Goal: Task Accomplishment & Management: Complete application form

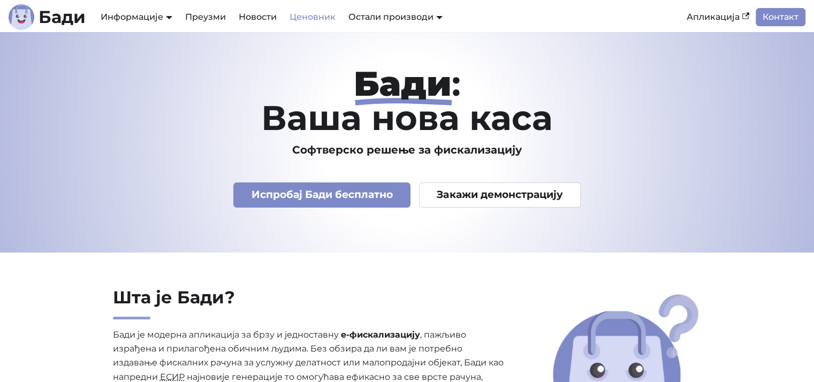
click at [297, 17] on link "Ценовник" at bounding box center [312, 17] width 59 height 18
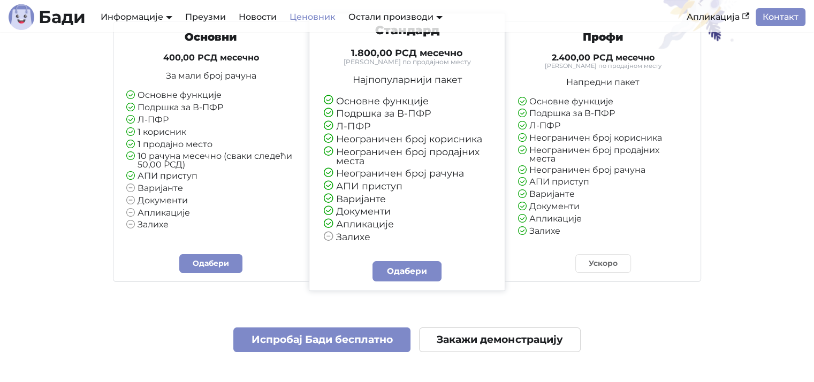
scroll to position [161, 0]
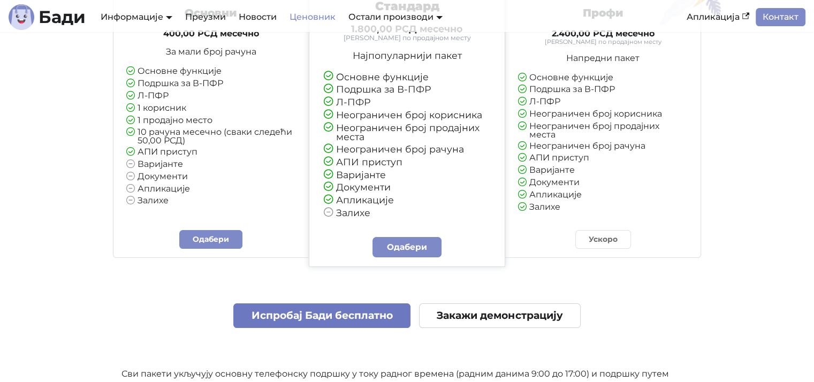
click at [275, 316] on link "Испробај Бади бесплатно" at bounding box center [321, 315] width 177 height 25
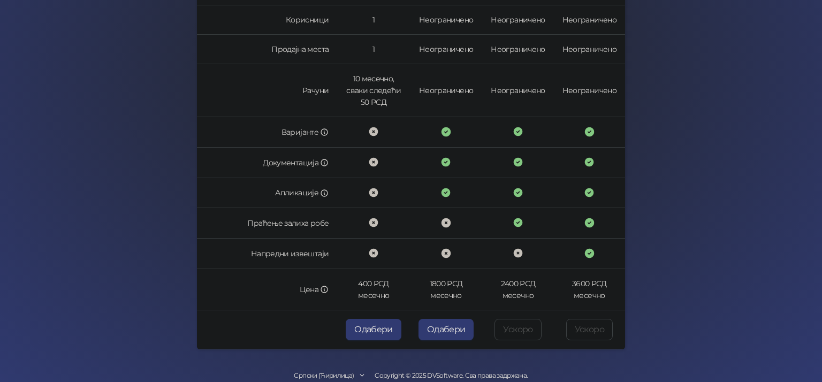
scroll to position [314, 0]
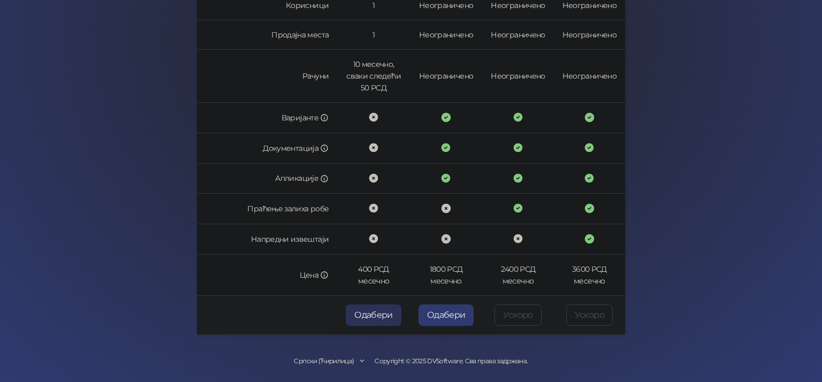
click at [383, 318] on button "Одабери" at bounding box center [374, 315] width 56 height 21
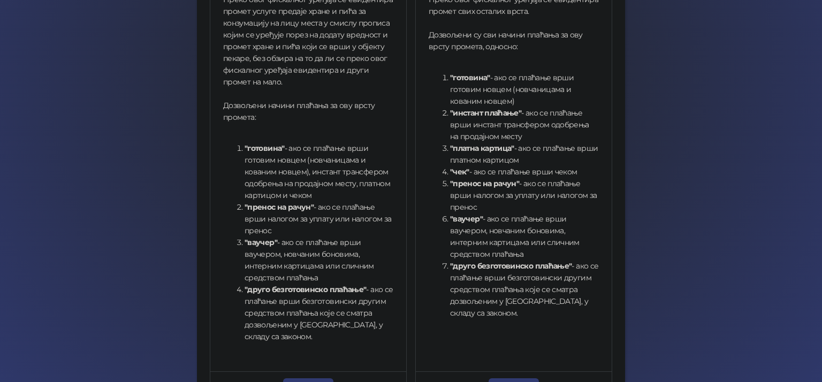
scroll to position [368, 0]
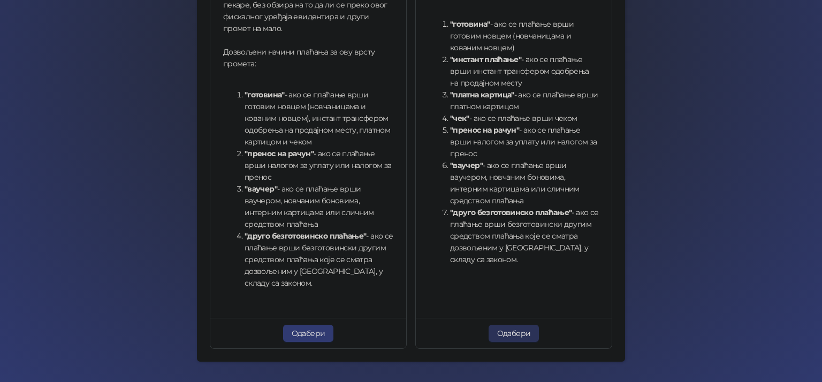
click at [518, 338] on button "Одабери" at bounding box center [514, 333] width 51 height 17
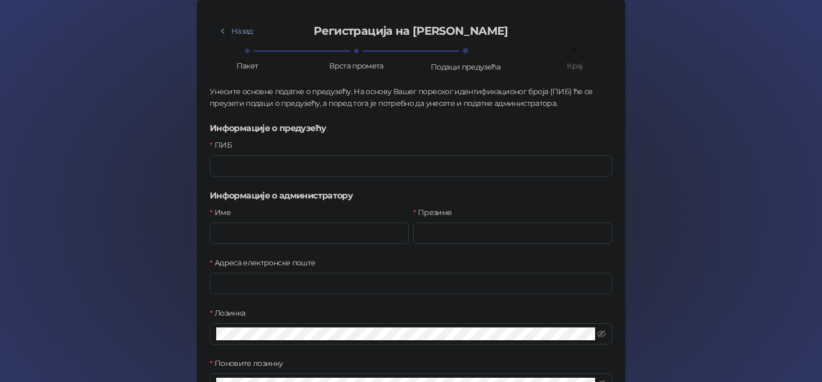
scroll to position [116, 0]
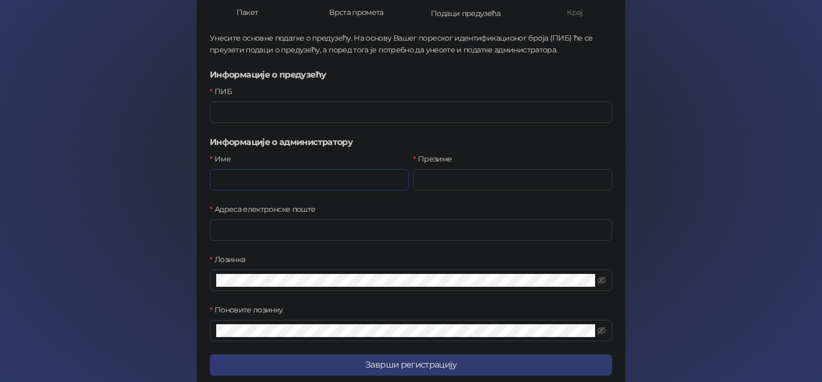
click at [302, 172] on input "Име" at bounding box center [309, 179] width 199 height 21
type input "******"
type input "**********"
click at [286, 104] on input "ПИБ" at bounding box center [411, 112] width 403 height 21
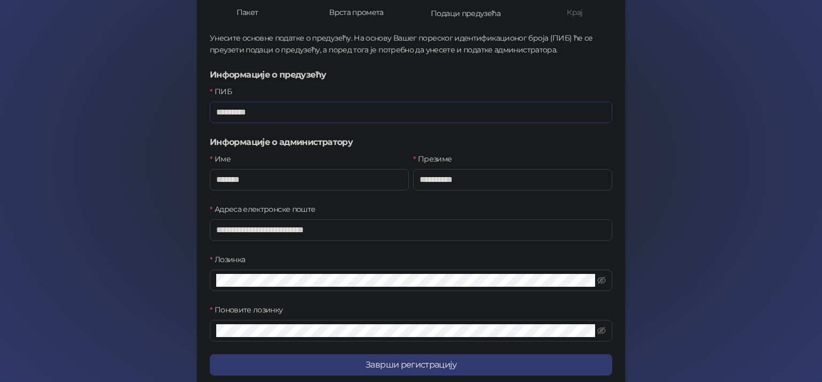
type input "*********"
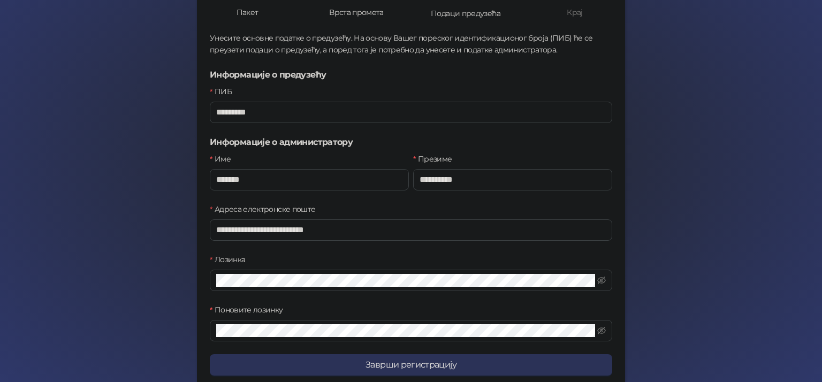
click at [392, 369] on button "Заврши регистрацију" at bounding box center [411, 364] width 403 height 21
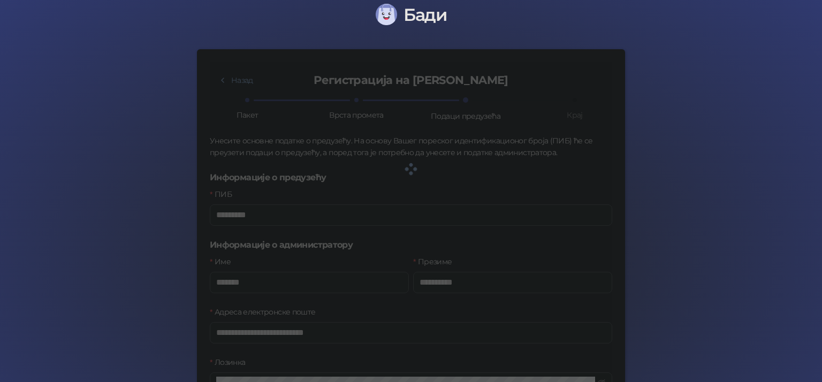
scroll to position [0, 0]
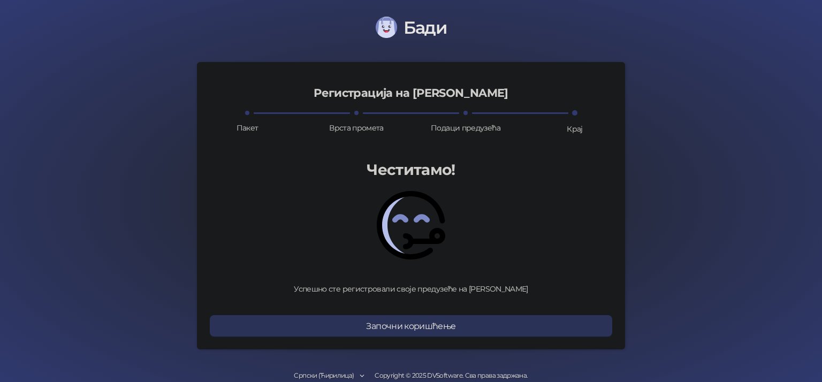
click at [378, 329] on button "Започни коришћење" at bounding box center [411, 325] width 403 height 21
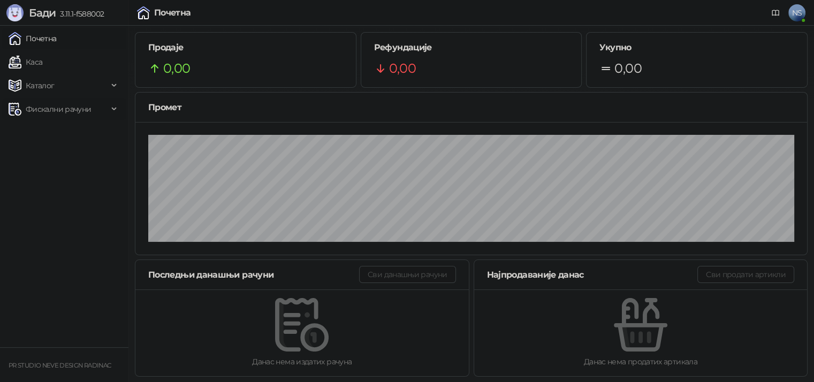
click at [53, 111] on span "Фискални рачуни" at bounding box center [58, 108] width 65 height 21
click at [58, 113] on span "Фискални рачуни" at bounding box center [58, 108] width 65 height 21
click at [41, 62] on link "Каса" at bounding box center [26, 61] width 34 height 21
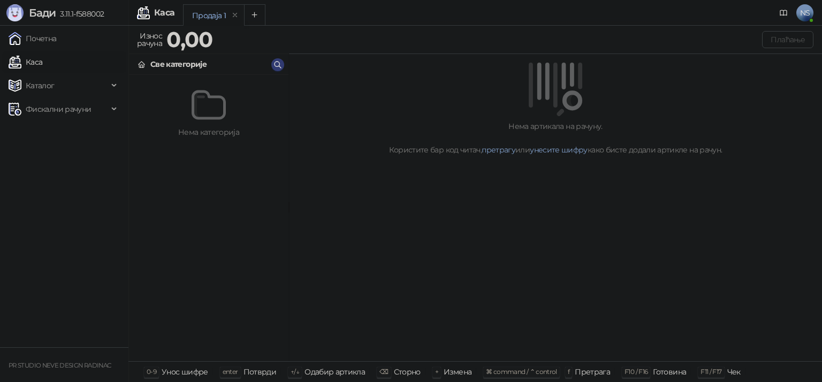
click at [207, 114] on img at bounding box center [209, 105] width 34 height 34
click at [48, 85] on span "Каталог" at bounding box center [40, 85] width 29 height 21
click at [62, 155] on link "Артикли" at bounding box center [37, 156] width 49 height 21
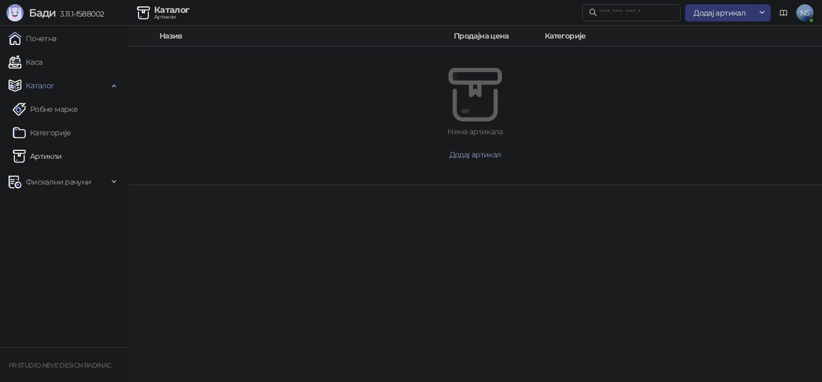
click at [492, 100] on img at bounding box center [476, 95] width 54 height 54
click at [481, 154] on span "Додај артикал" at bounding box center [476, 155] width 52 height 10
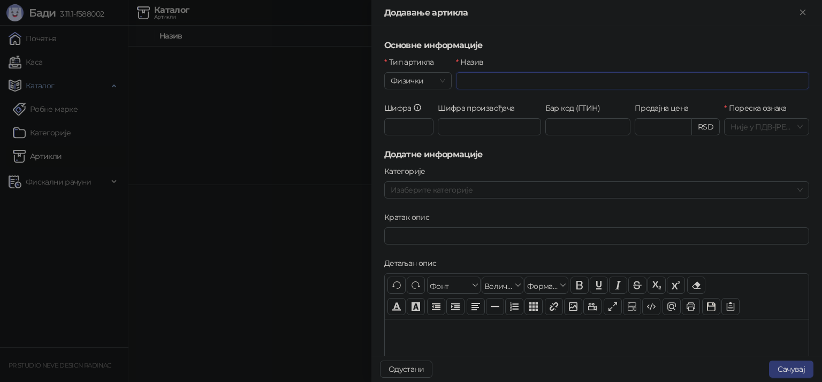
click at [473, 81] on input "Назив" at bounding box center [632, 80] width 353 height 17
type input "***"
click at [666, 127] on input "Продајна цена" at bounding box center [663, 127] width 56 height 16
type input "********"
click at [280, 209] on div at bounding box center [411, 191] width 822 height 382
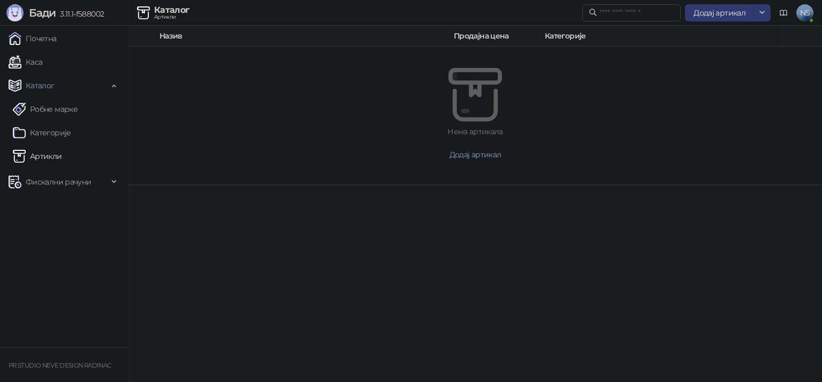
click at [62, 159] on link "Артикли" at bounding box center [37, 156] width 49 height 21
click at [447, 160] on button "Додај артикал" at bounding box center [475, 154] width 642 height 17
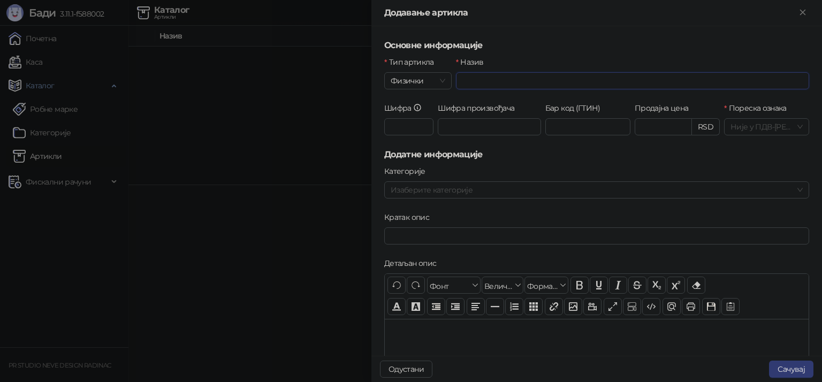
click at [557, 72] on input "Назив" at bounding box center [632, 80] width 353 height 17
type input "***"
click at [651, 127] on input "Продајна цена" at bounding box center [663, 127] width 56 height 16
type input "*******"
click at [788, 374] on button "Сачувај" at bounding box center [791, 369] width 44 height 17
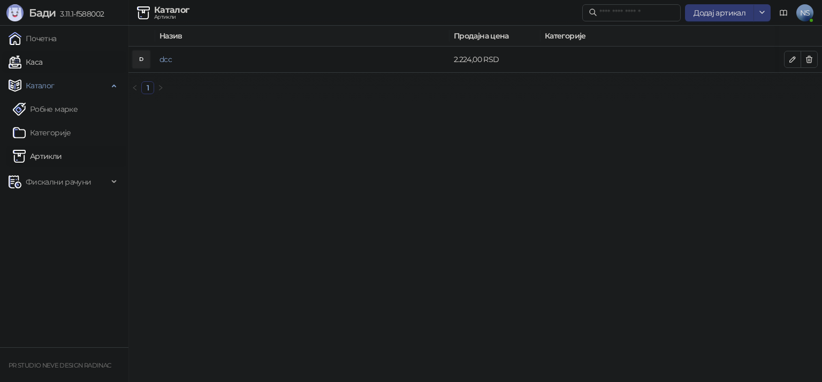
click at [42, 53] on link "Каса" at bounding box center [26, 61] width 34 height 21
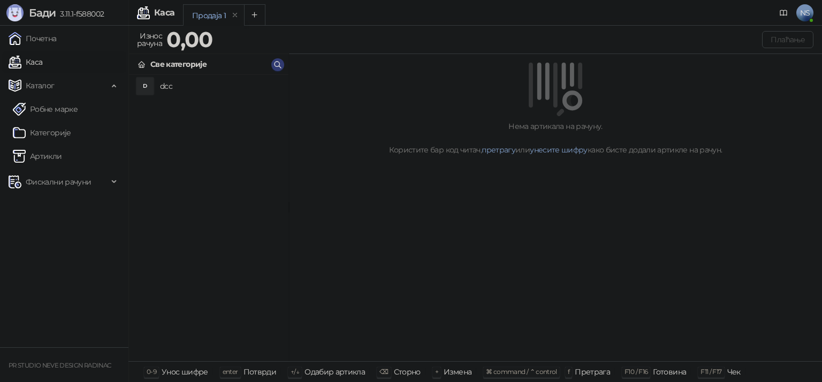
click at [184, 90] on h4 "dcc" at bounding box center [220, 86] width 120 height 17
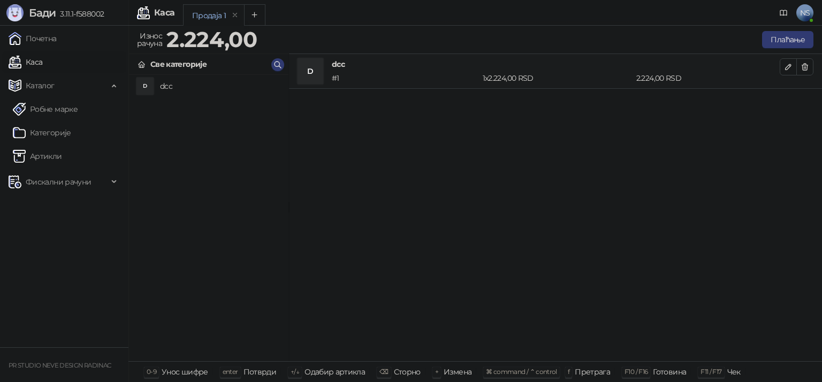
click at [683, 77] on div "2.224,00 RSD" at bounding box center [708, 78] width 148 height 12
click at [791, 45] on button "Плаћање" at bounding box center [787, 39] width 51 height 17
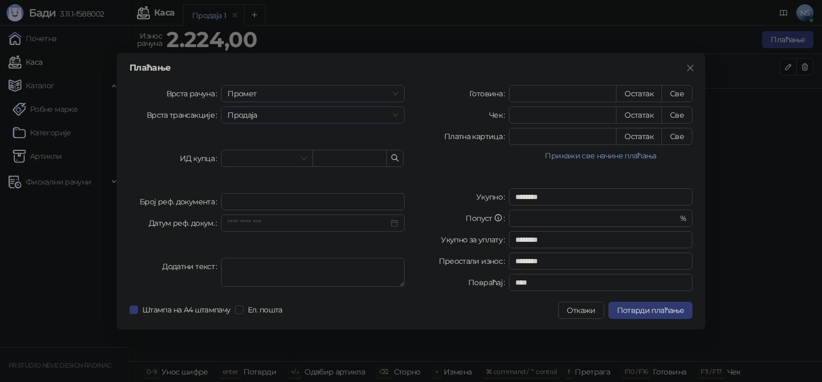
click at [384, 116] on span "Продаја" at bounding box center [312, 115] width 171 height 16
click at [389, 89] on span "Промет" at bounding box center [312, 94] width 171 height 16
click at [316, 164] on div "Аванс" at bounding box center [313, 166] width 166 height 12
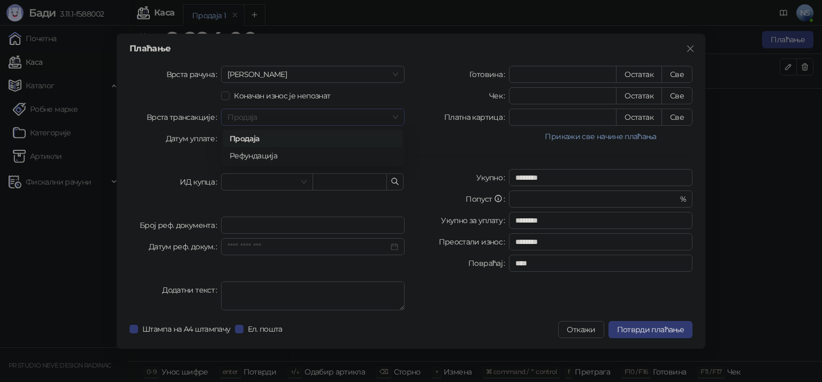
click at [325, 118] on span "Продаја" at bounding box center [312, 117] width 171 height 16
click at [354, 75] on span "Аванс" at bounding box center [312, 74] width 171 height 16
click at [300, 132] on div "Обука" at bounding box center [313, 130] width 166 height 12
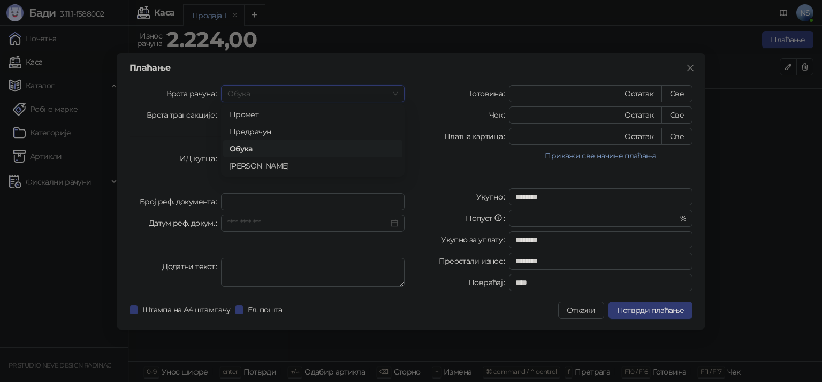
click at [320, 95] on span "Обука" at bounding box center [312, 94] width 171 height 16
click at [273, 165] on div "Аванс" at bounding box center [313, 166] width 166 height 12
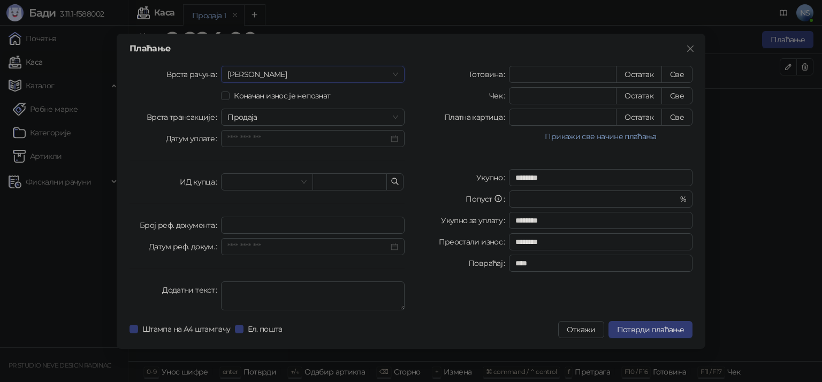
click at [306, 77] on span "Аванс" at bounding box center [312, 74] width 171 height 16
click at [302, 93] on div "Промет" at bounding box center [313, 96] width 166 height 12
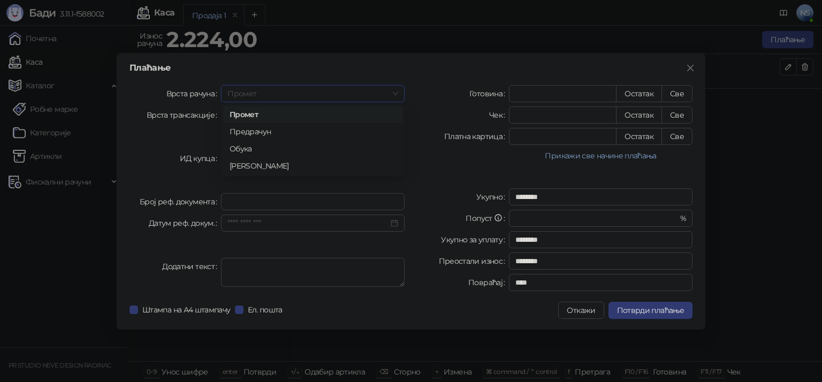
click at [303, 92] on span "Промет" at bounding box center [312, 94] width 171 height 16
click at [253, 169] on div "Аванс" at bounding box center [313, 166] width 166 height 12
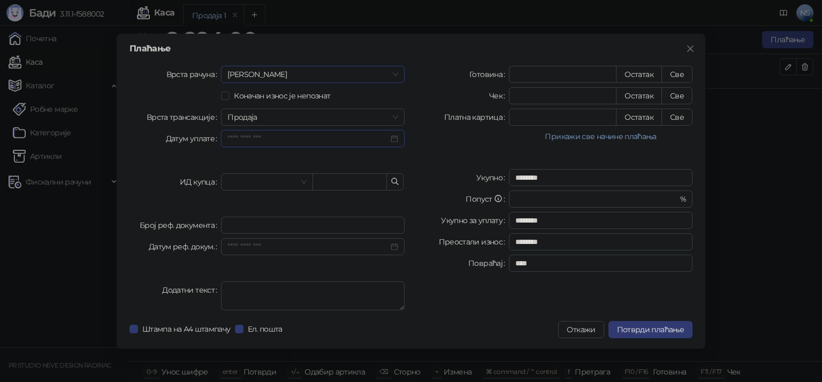
click at [262, 137] on input "Датум уплате" at bounding box center [307, 139] width 161 height 12
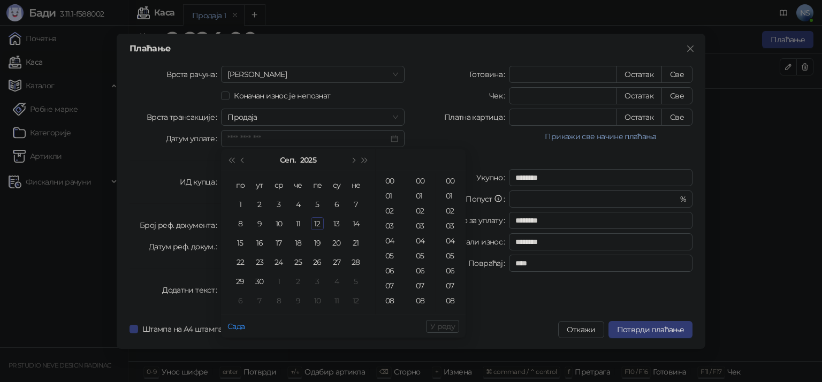
click at [450, 148] on div "Готовина * Остатак Све Чек * Остатак Све Платна картица * Остатак Све Прикажи с…" at bounding box center [555, 190] width 288 height 249
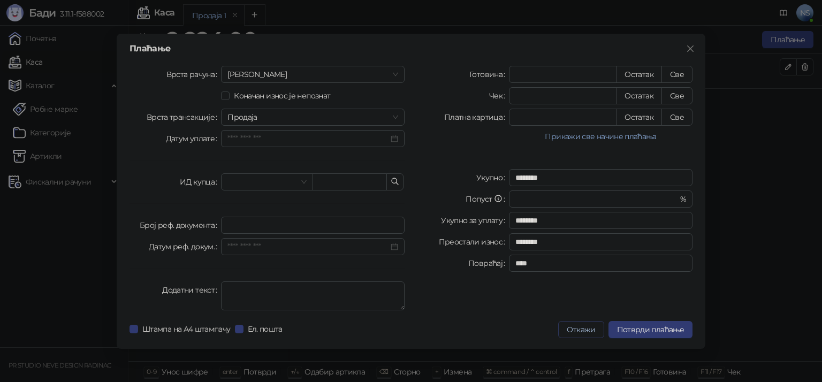
click at [578, 325] on button "Откажи" at bounding box center [580, 329] width 45 height 17
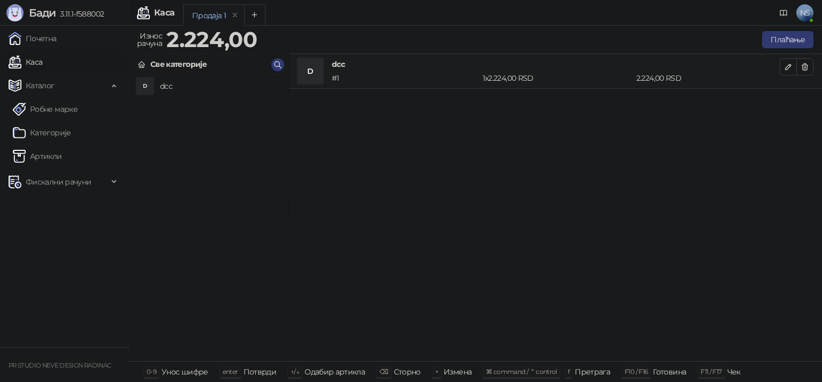
click at [346, 72] on div "# 1" at bounding box center [405, 78] width 151 height 12
click at [794, 47] on button "Плаћање" at bounding box center [787, 39] width 51 height 17
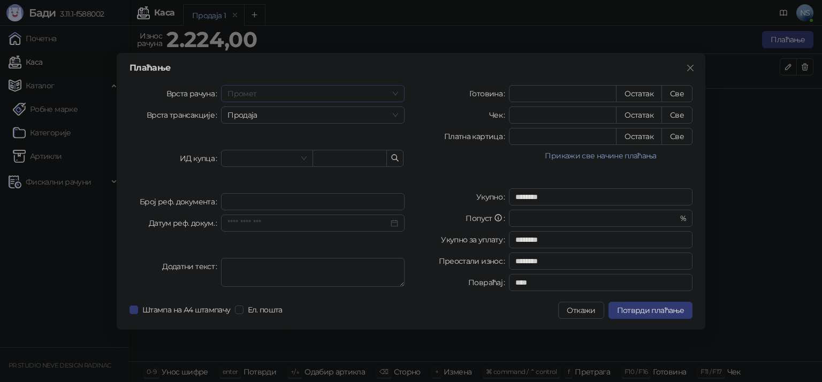
click at [278, 100] on span "Промет" at bounding box center [312, 94] width 171 height 16
click at [265, 149] on div "Обука" at bounding box center [313, 149] width 166 height 12
click at [302, 159] on span at bounding box center [266, 158] width 79 height 16
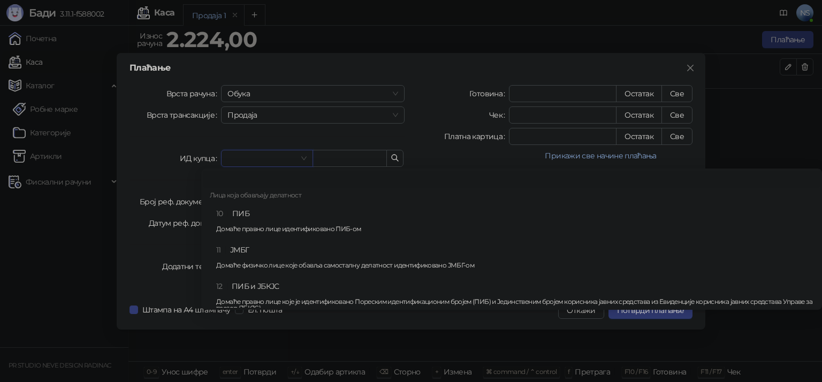
click at [302, 159] on span at bounding box center [266, 158] width 79 height 16
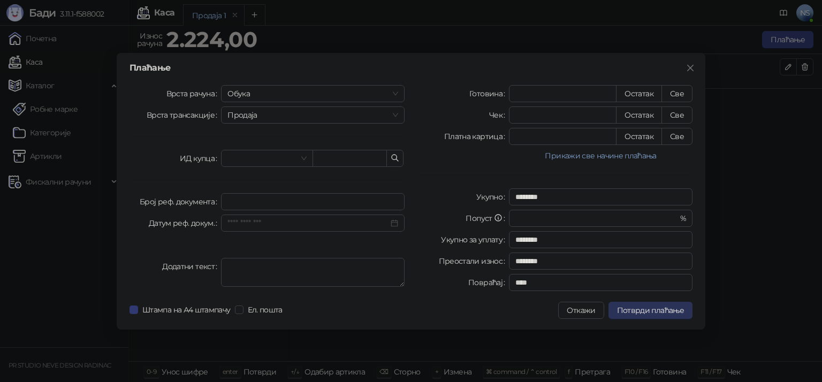
click at [666, 312] on span "Потврди плаћање" at bounding box center [650, 311] width 67 height 10
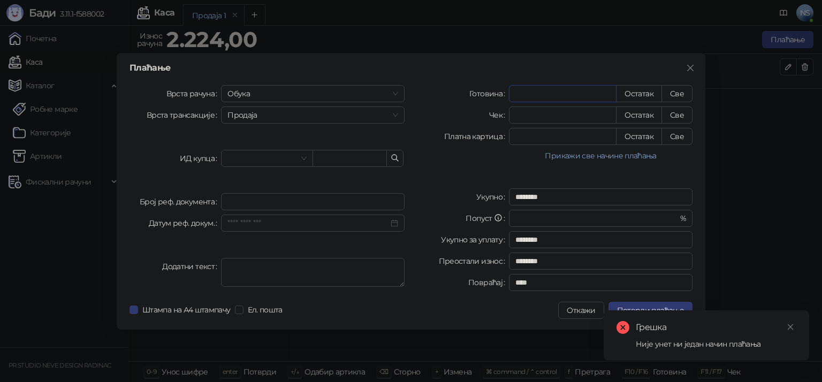
click at [578, 89] on input "*" at bounding box center [563, 94] width 107 height 16
click at [677, 95] on button "Све" at bounding box center [677, 93] width 31 height 17
type input "****"
click at [627, 304] on button "Потврди плаћање" at bounding box center [651, 310] width 84 height 17
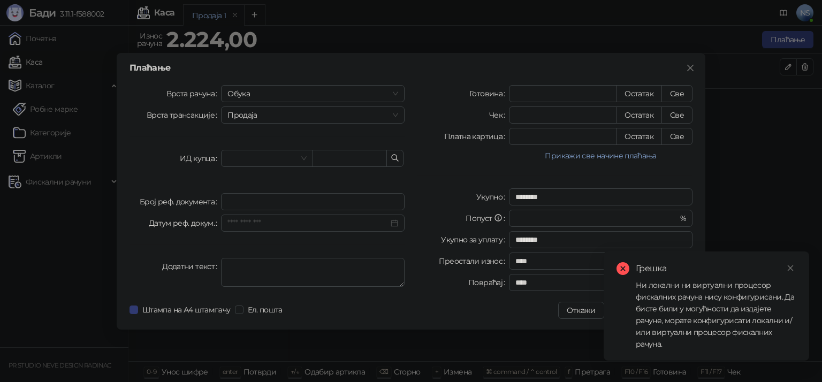
click at [792, 274] on link "Close" at bounding box center [791, 268] width 12 height 12
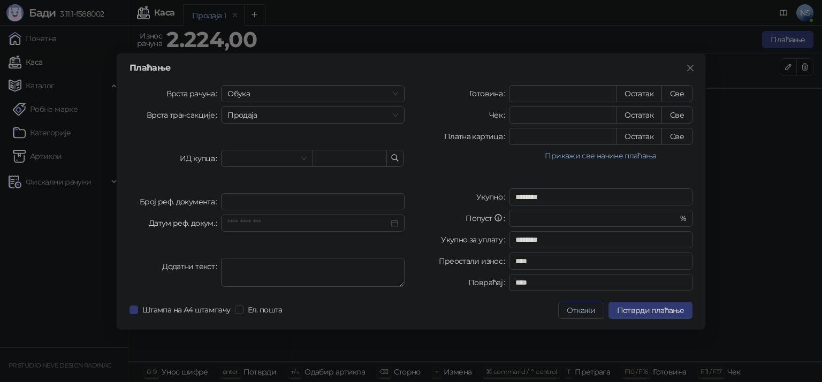
click at [576, 309] on button "Откажи" at bounding box center [580, 310] width 45 height 17
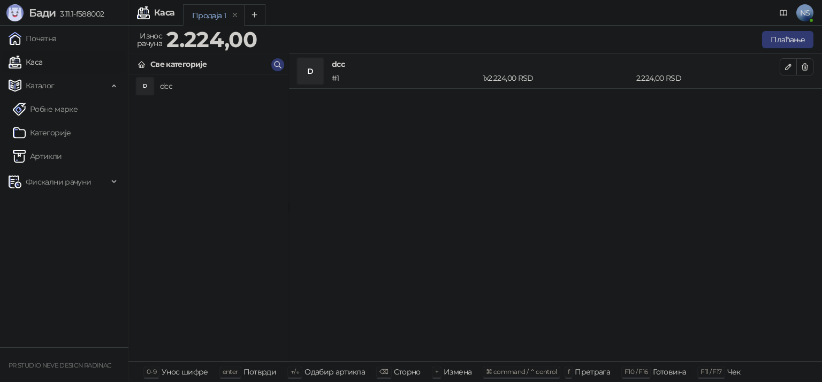
click at [65, 370] on div "PR STUDIO NEVE DESIGN RADINAC" at bounding box center [64, 365] width 116 height 26
click at [66, 366] on small "PR STUDIO NEVE DESIGN RADINAC" at bounding box center [60, 365] width 102 height 7
click at [44, 17] on span "Бади" at bounding box center [42, 12] width 27 height 13
click at [809, 11] on span "NS" at bounding box center [804, 12] width 17 height 17
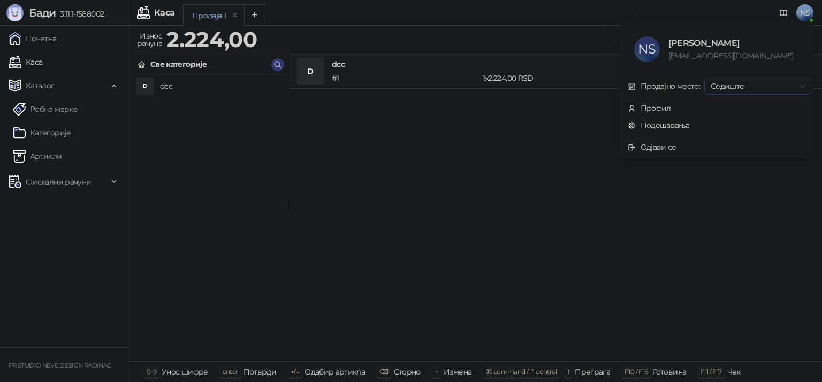
click at [719, 87] on span "Седиште" at bounding box center [758, 86] width 94 height 16
click at [652, 108] on div "Профил" at bounding box center [656, 108] width 31 height 12
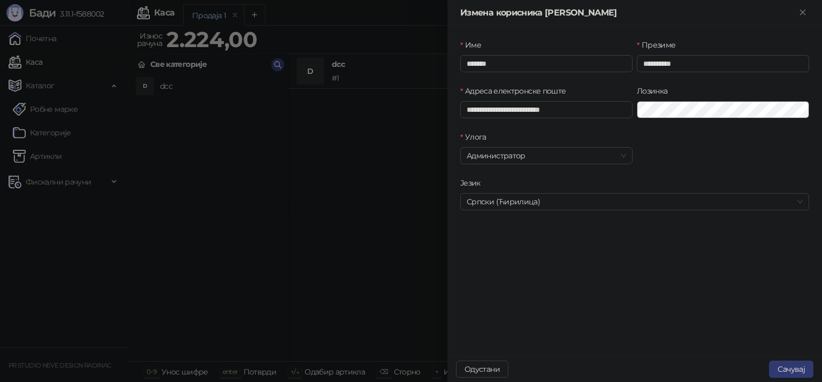
click at [396, 105] on div at bounding box center [411, 191] width 822 height 382
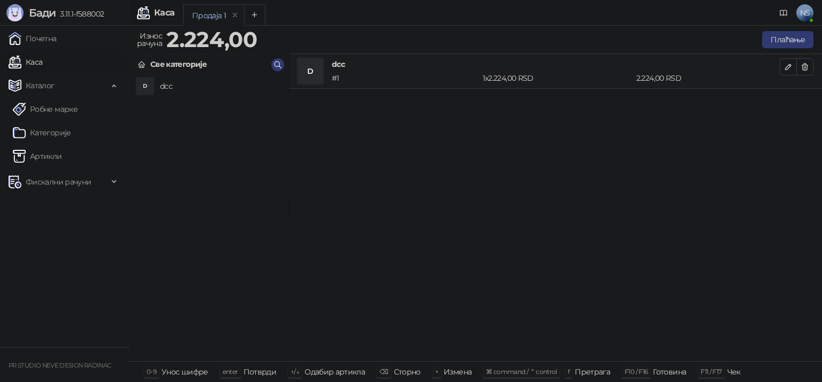
click at [814, 15] on div "Каса NS" at bounding box center [411, 13] width 822 height 26
click at [811, 16] on span "NS" at bounding box center [804, 12] width 17 height 17
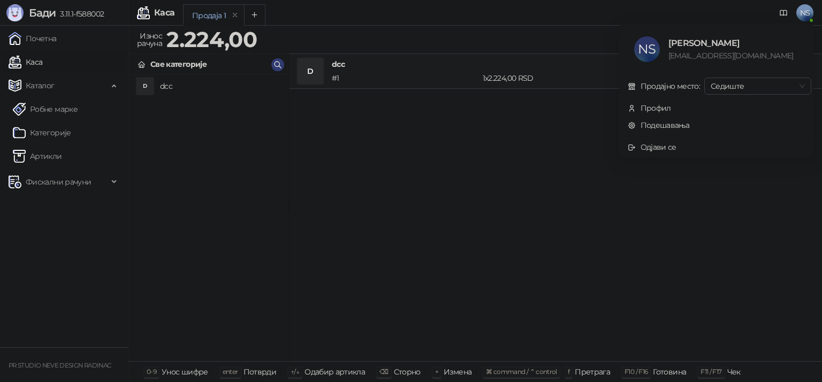
click at [153, 12] on div "Каса" at bounding box center [155, 12] width 37 height 13
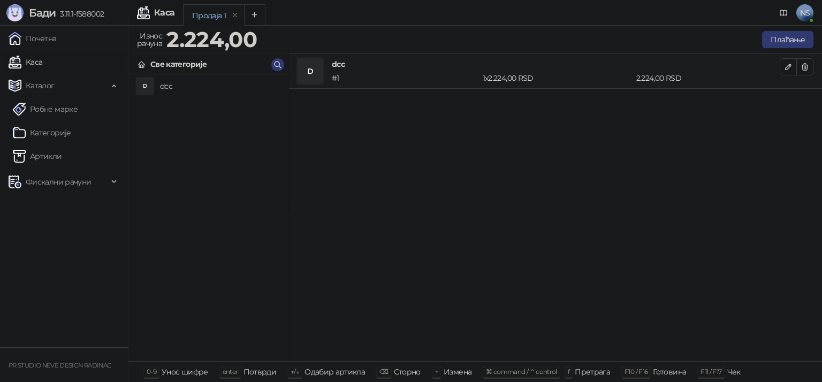
click at [799, 18] on span "NS" at bounding box center [804, 12] width 17 height 17
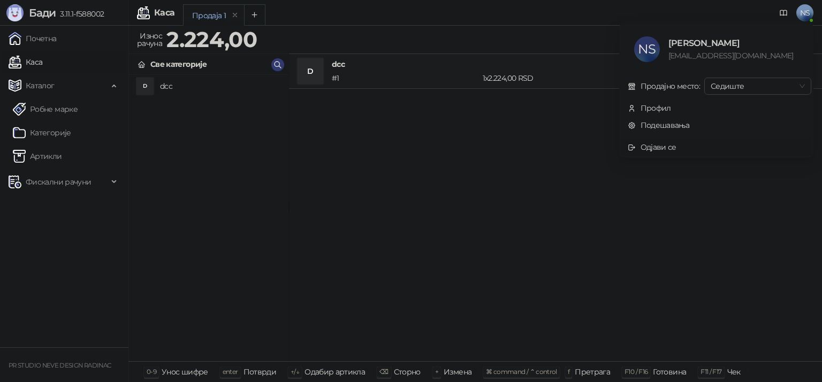
click at [667, 150] on div "Одјави се" at bounding box center [659, 147] width 36 height 12
